Goal: Find specific page/section

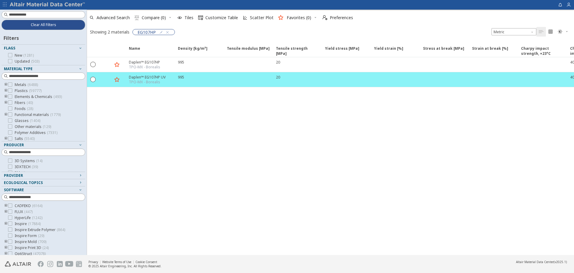
scroll to position [49, 0]
click at [169, 32] on icon "button" at bounding box center [167, 32] width 5 height 5
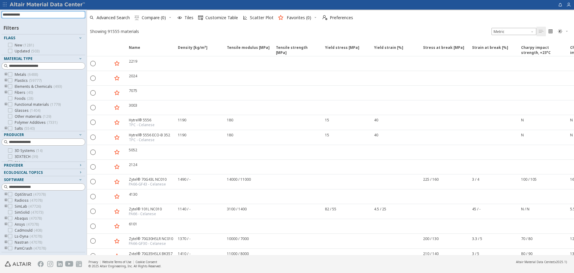
click at [55, 14] on input at bounding box center [44, 14] width 83 height 7
click at [22, 193] on span "OptiStruct ( 47078 )" at bounding box center [30, 194] width 31 height 5
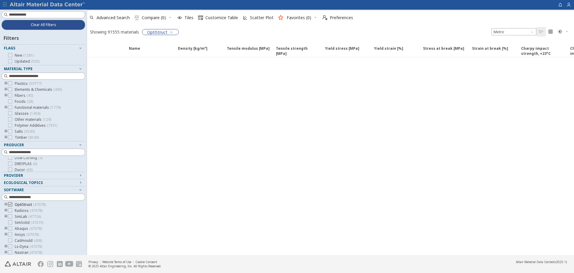
scroll to position [1079, 0]
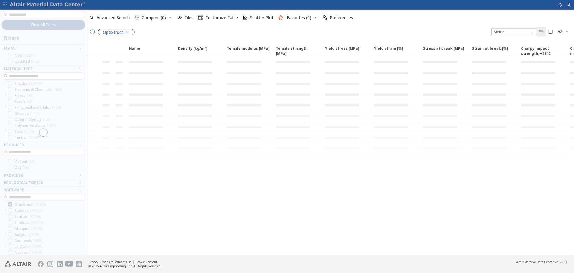
click at [6, 204] on div at bounding box center [43, 132] width 87 height 245
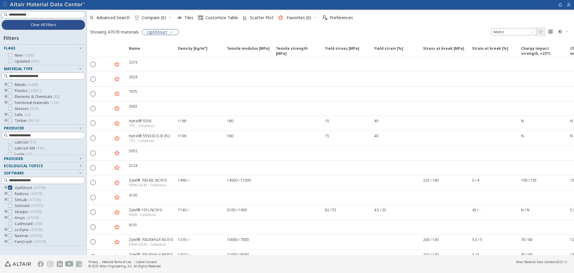
scroll to position [491, 0]
click at [6, 188] on icon "toogle group" at bounding box center [6, 187] width 4 height 5
click at [20, 204] on icon at bounding box center [19, 205] width 4 height 4
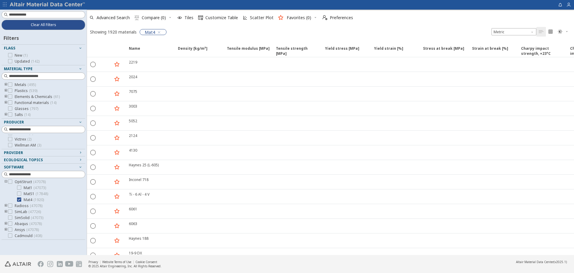
scroll to position [36, 0]
